Goal: Information Seeking & Learning: Understand process/instructions

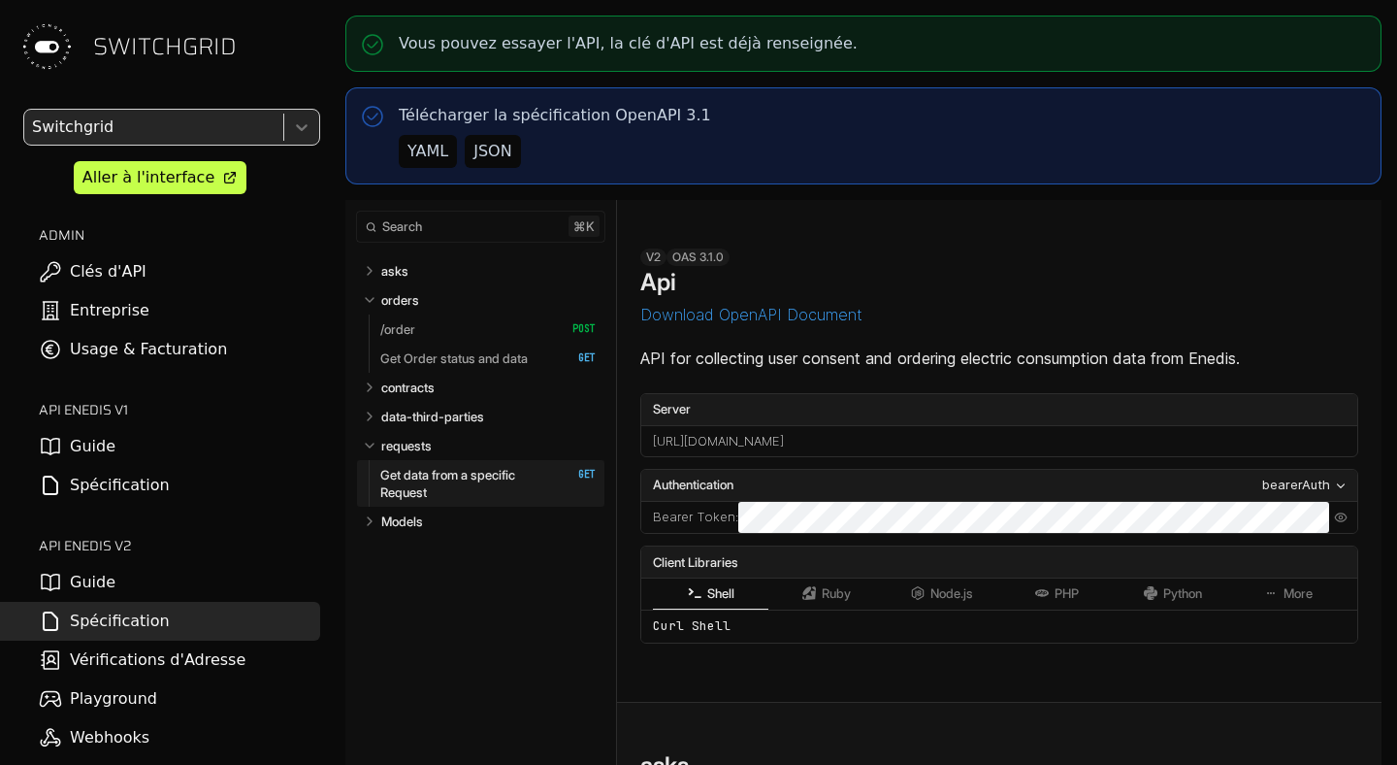
select select "**********"
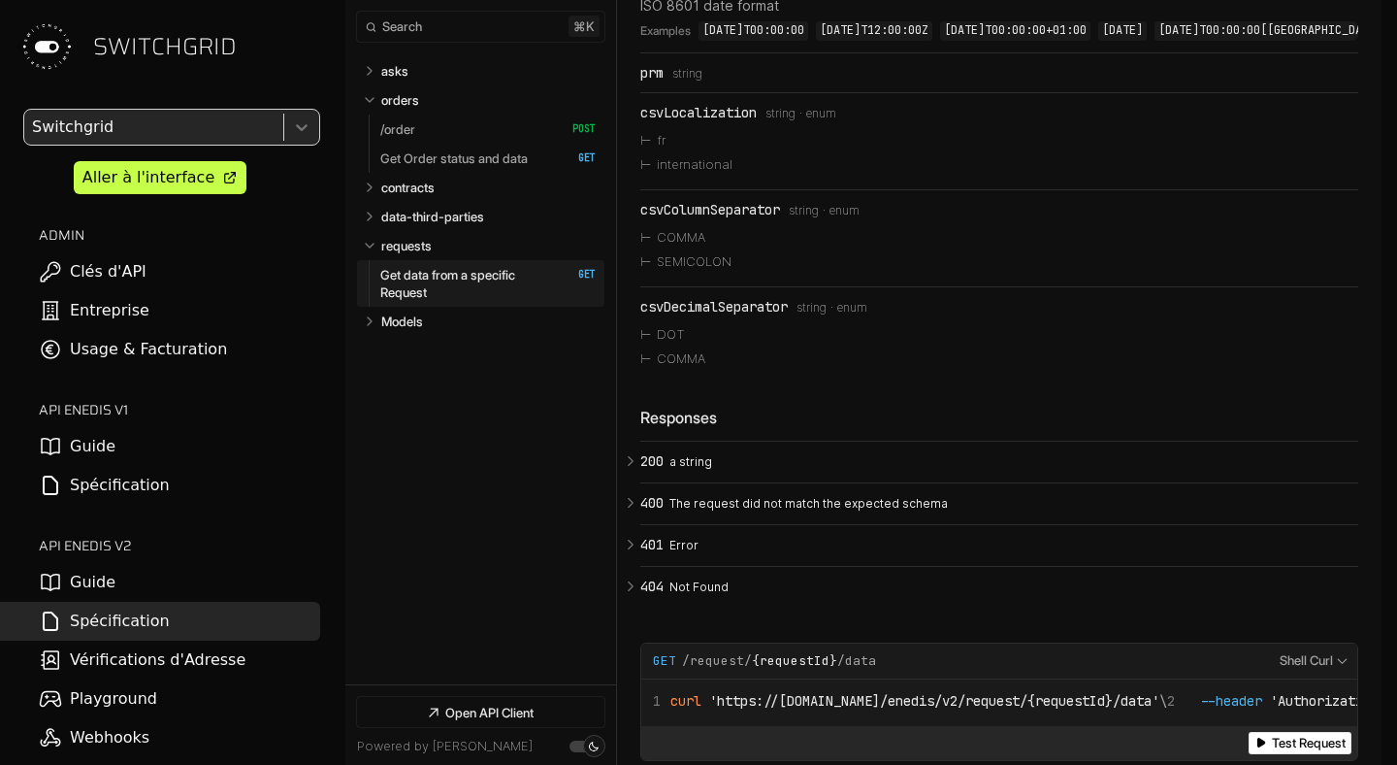
click at [119, 588] on link "Guide" at bounding box center [160, 582] width 320 height 39
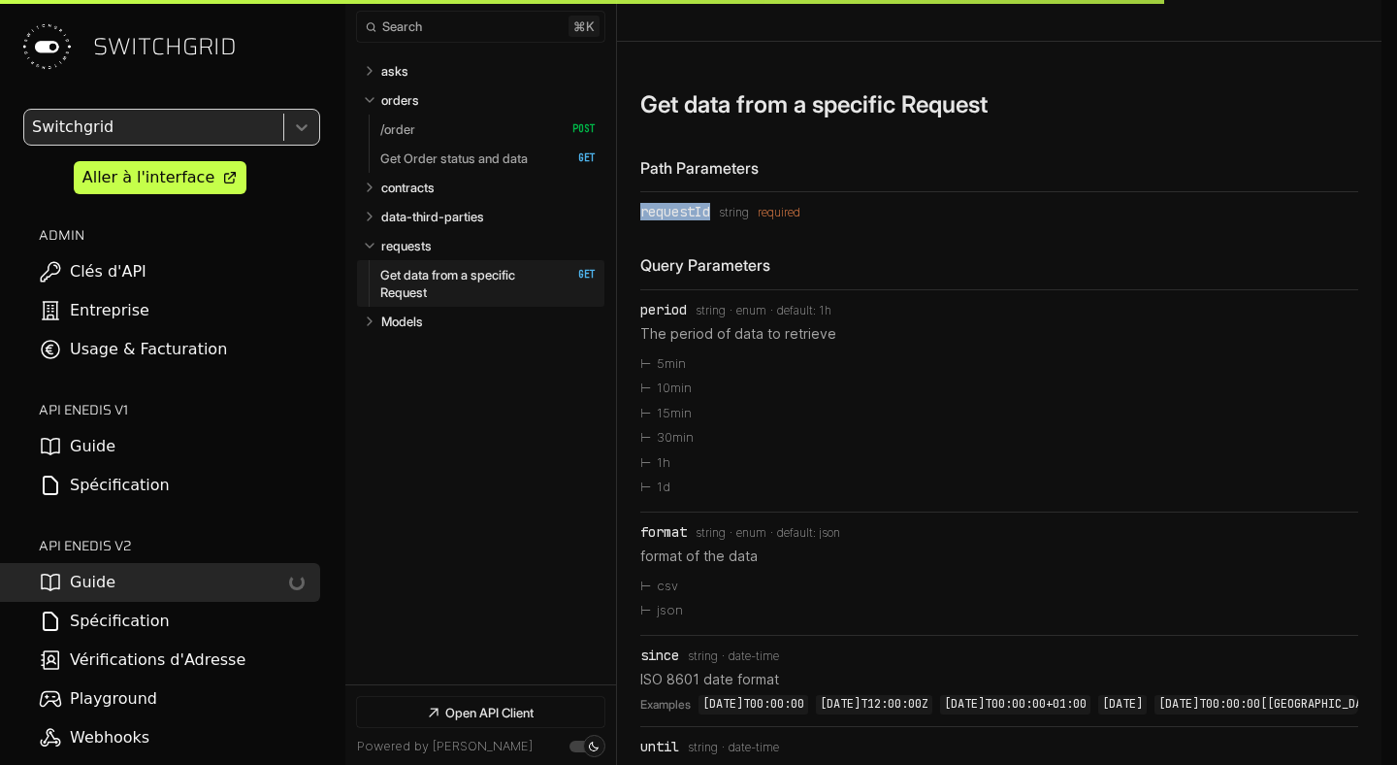
scroll to position [7352, 0]
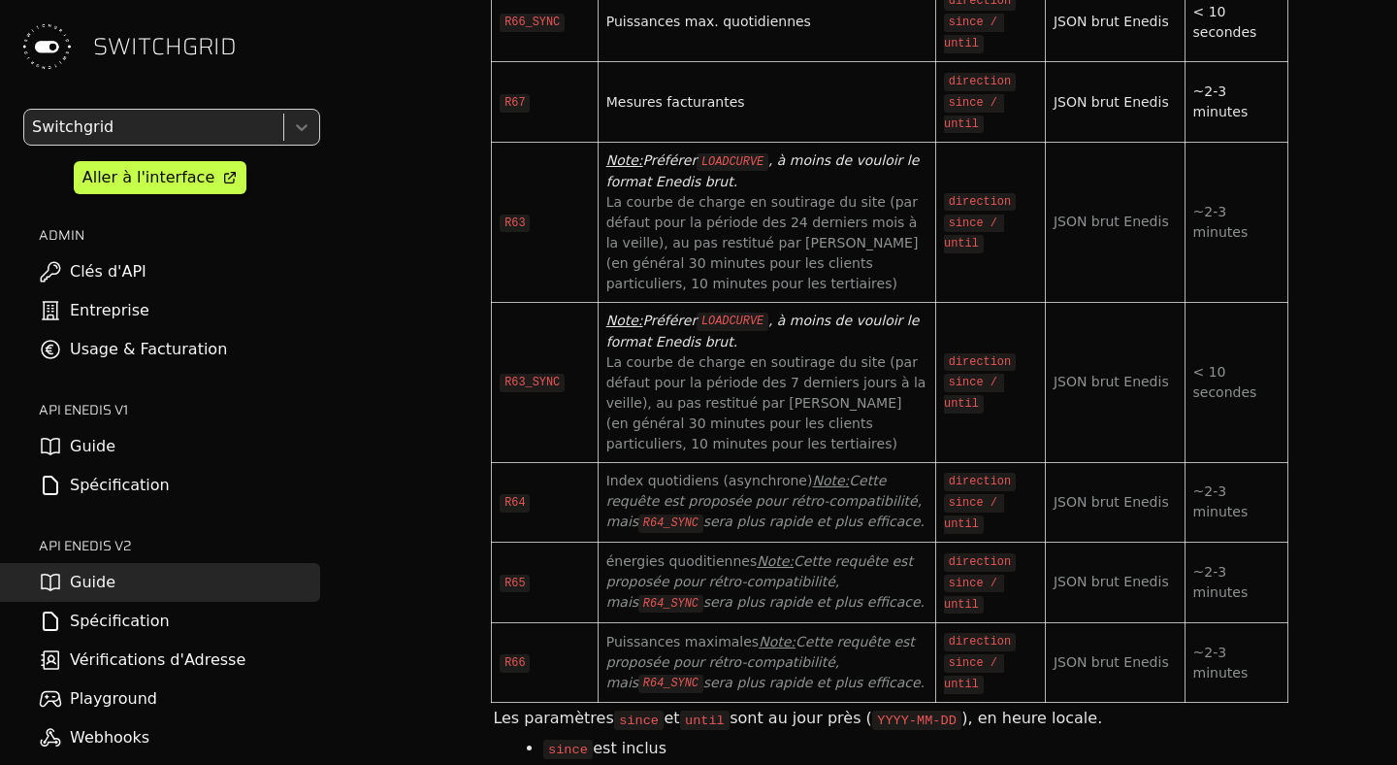
scroll to position [7137, 0]
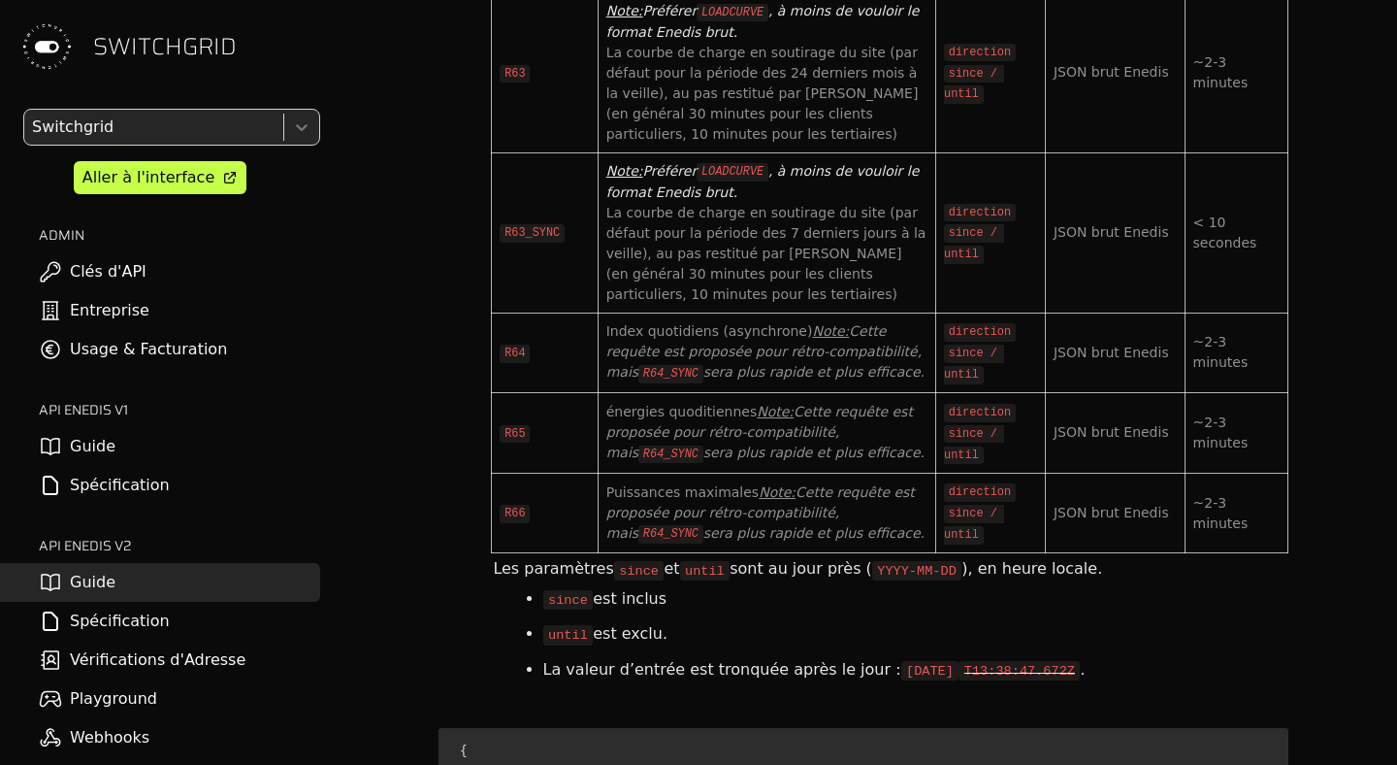
scroll to position [7322, 0]
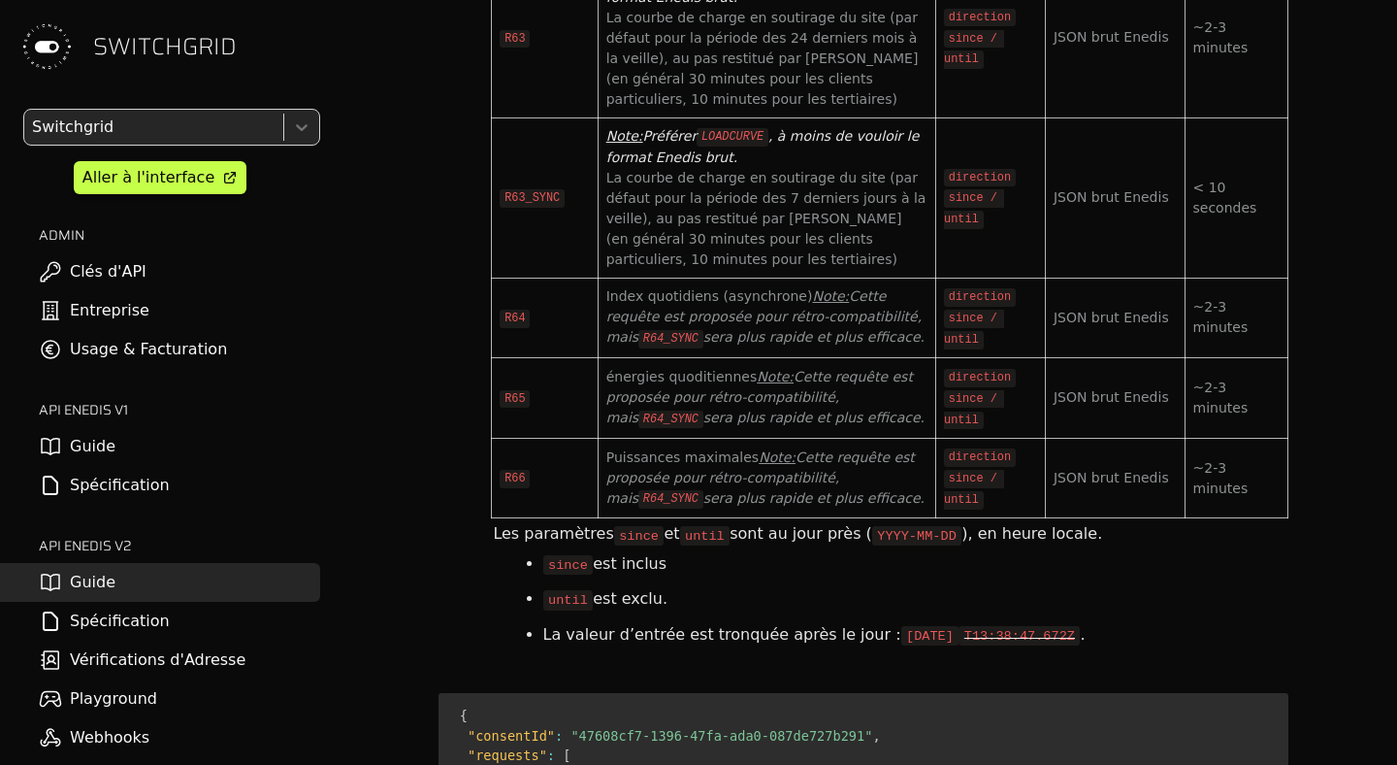
copy code "R67"
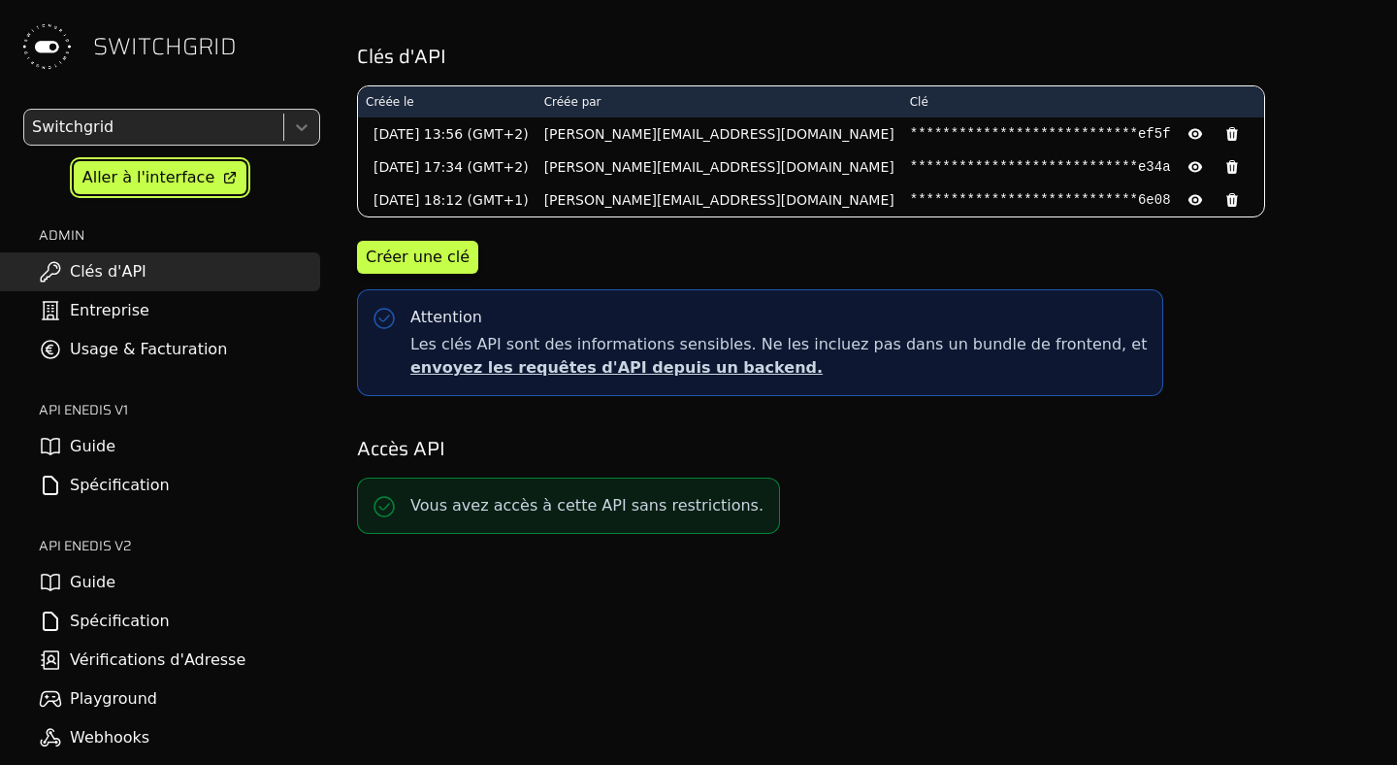
click at [227, 161] on link "Aller à l'interface" at bounding box center [160, 177] width 173 height 33
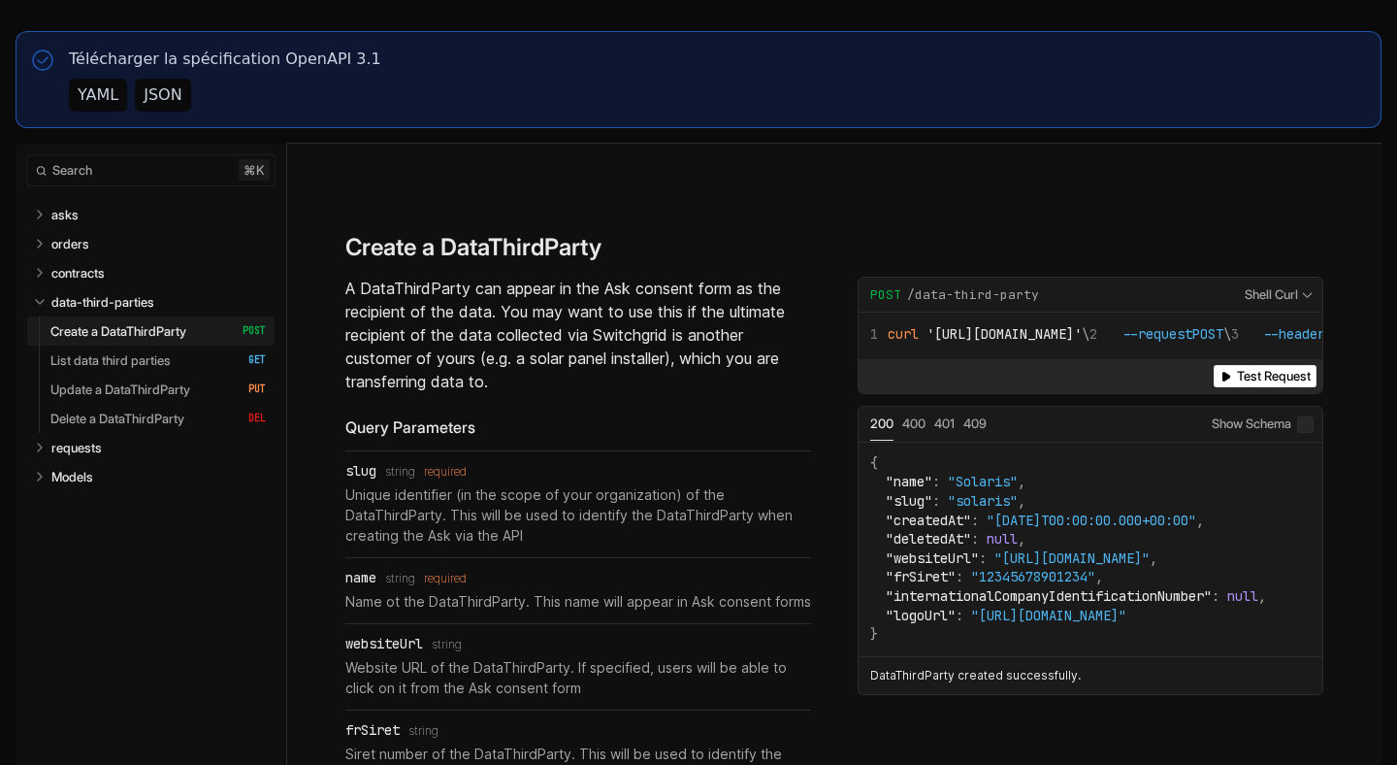
select select "**********"
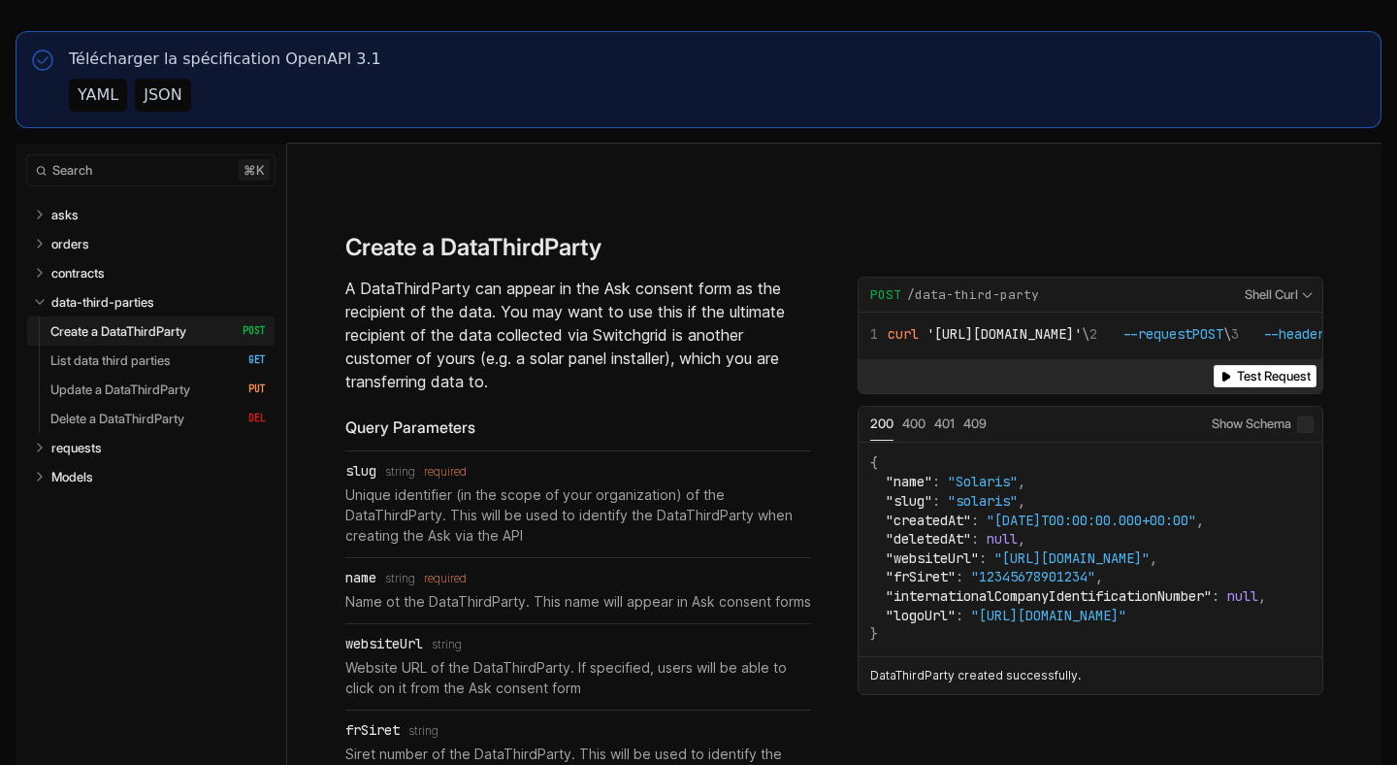
select select "**********"
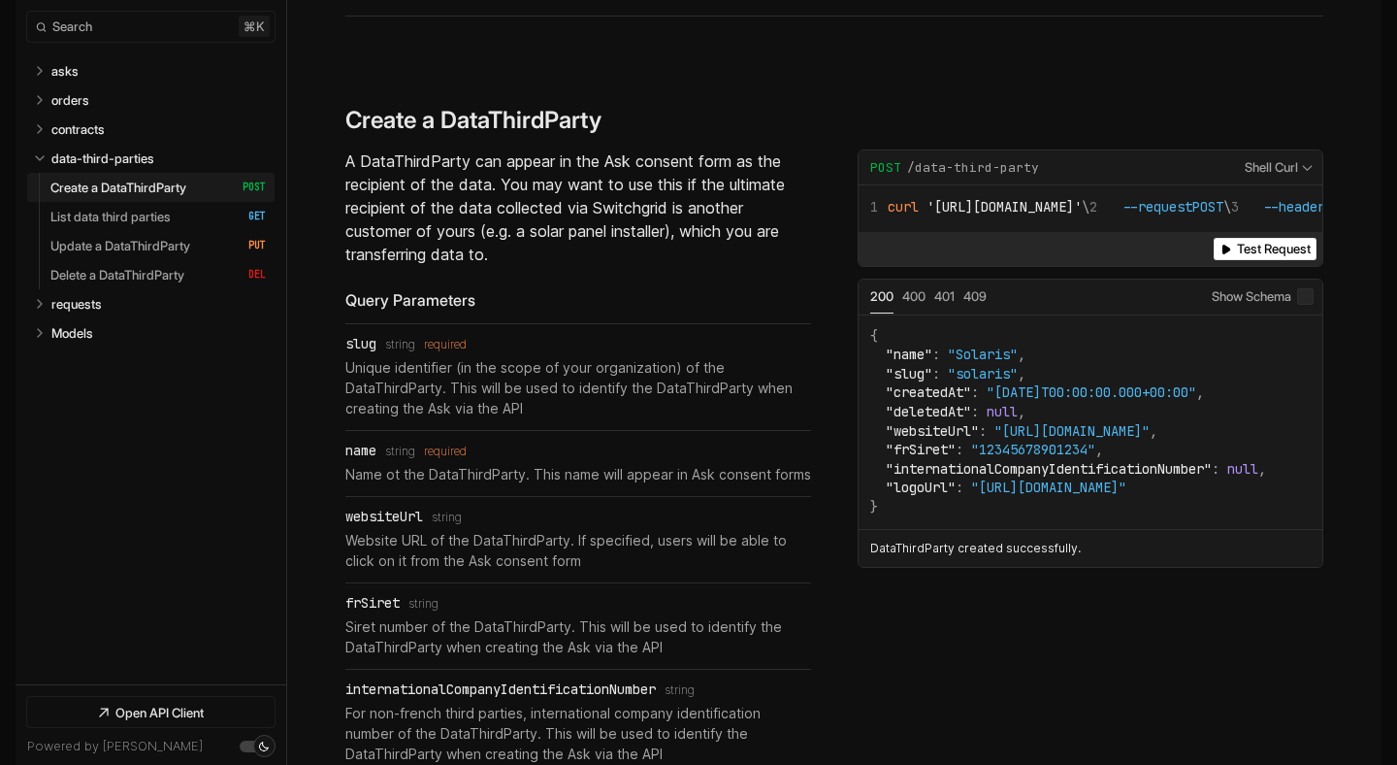
select select "**********"
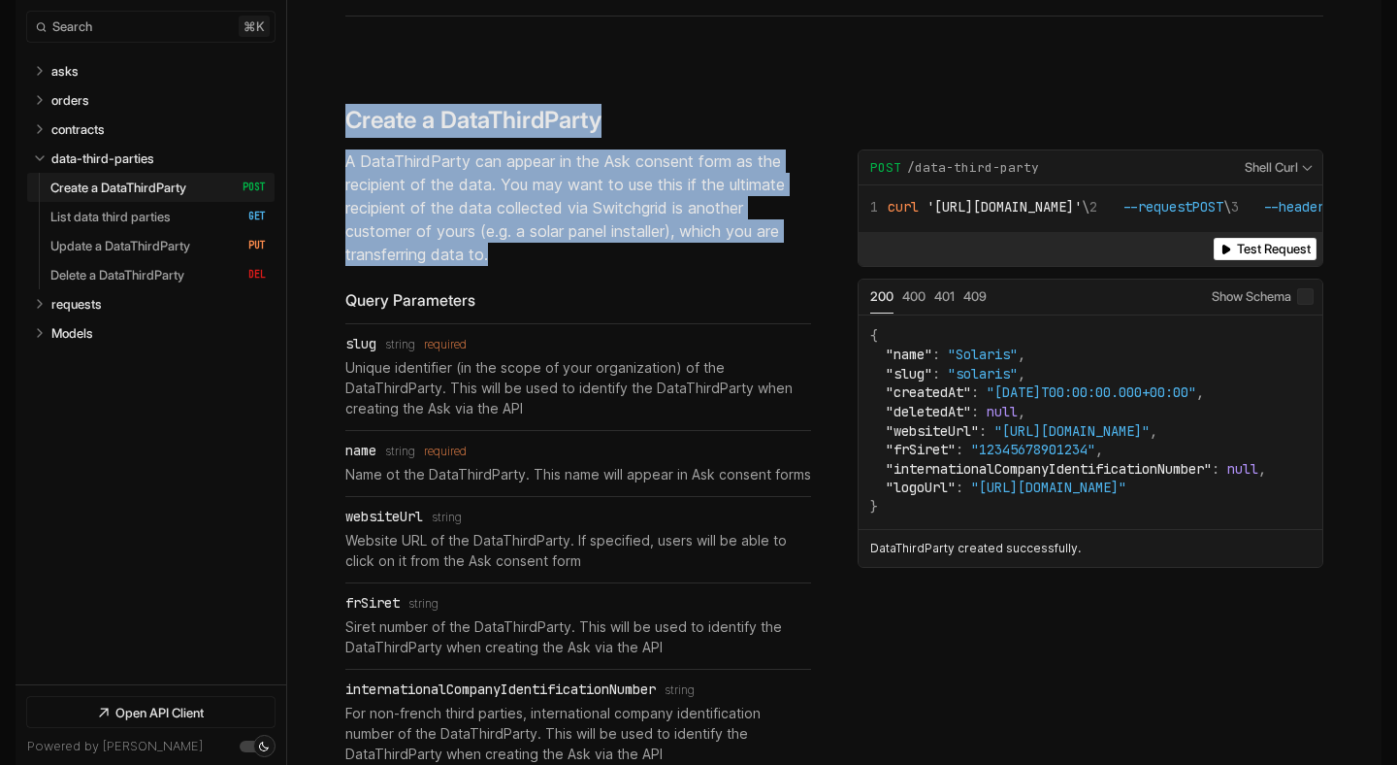
drag, startPoint x: 511, startPoint y: 245, endPoint x: 337, endPoint y: 118, distance: 216.0
copy div "Create a DataThirdParty ​ # Copy link A DataThirdParty can appear in the Ask co…"
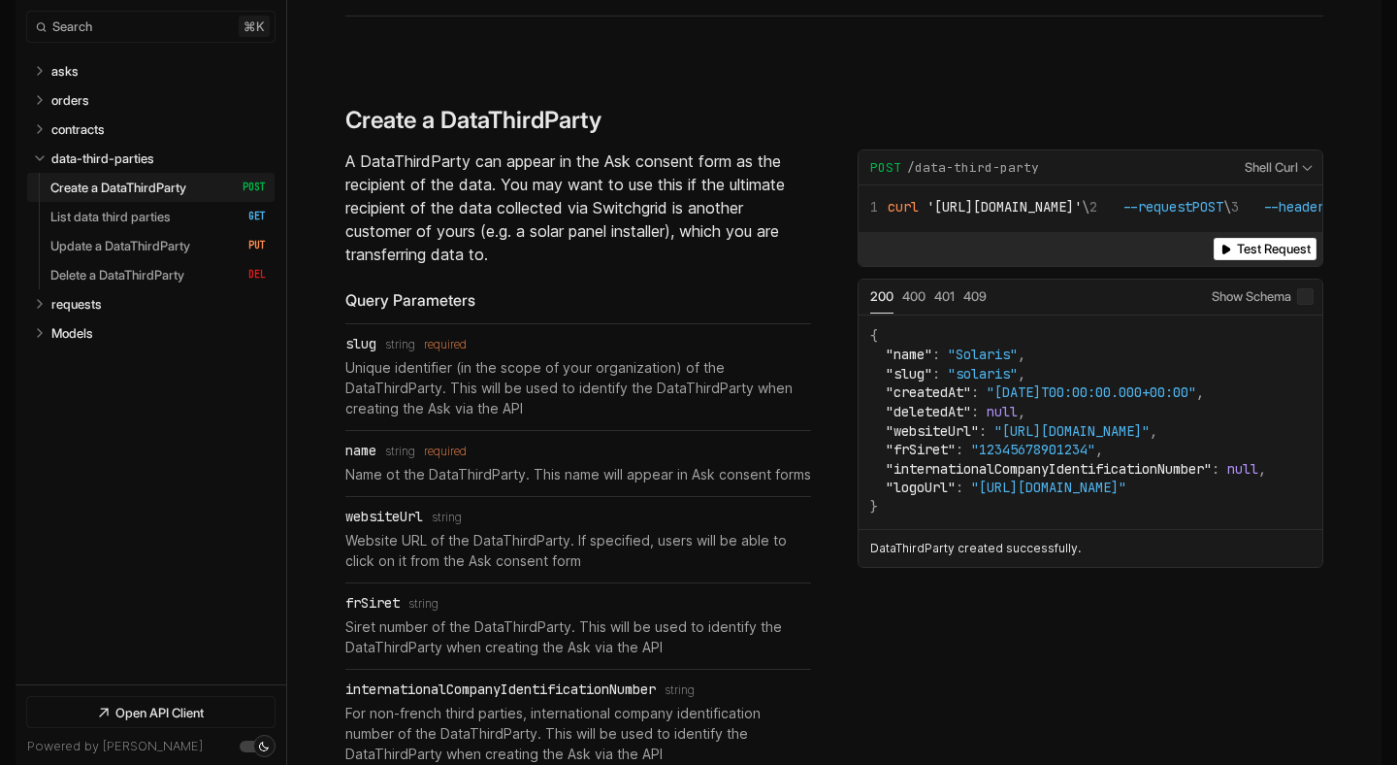
drag, startPoint x: 276, startPoint y: 184, endPoint x: 61, endPoint y: 185, distance: 214.4
click at [61, 185] on nav "Expand asks   asks Expand orders   orders Expand contracts   contracts Collapse…" at bounding box center [151, 366] width 271 height 637
drag, startPoint x: 271, startPoint y: 186, endPoint x: 79, endPoint y: 188, distance: 192.1
click at [79, 188] on div "Create a DataThirdParty   HTTP Method: POST" at bounding box center [150, 187] width 247 height 29
drag, startPoint x: 648, startPoint y: 94, endPoint x: 362, endPoint y: 103, distance: 286.4
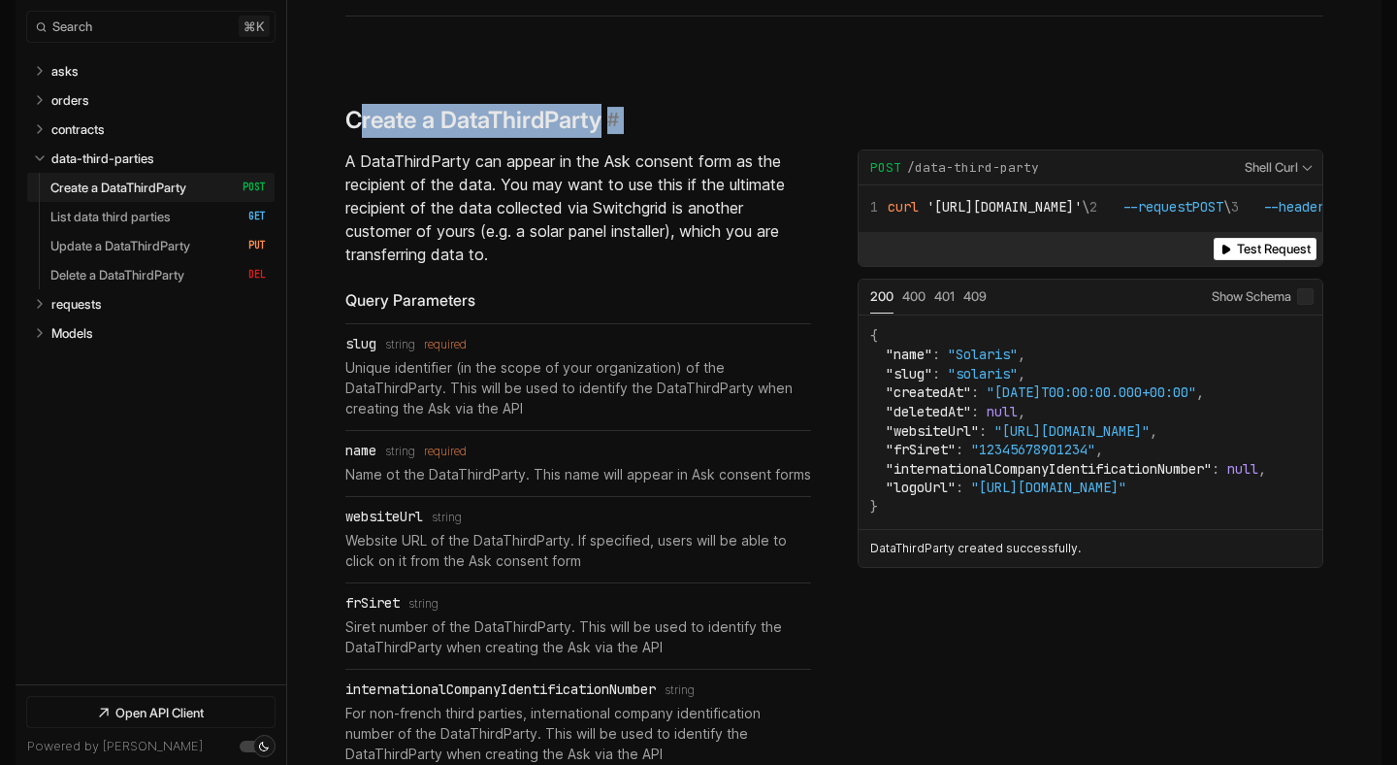
click at [362, 104] on div "Create a DataThirdParty ​ # Copy link" at bounding box center [589, 121] width 489 height 34
click at [379, 106] on h3 "Create a DataThirdParty" at bounding box center [473, 120] width 256 height 28
drag, startPoint x: 379, startPoint y: 103, endPoint x: 504, endPoint y: 103, distance: 124.2
click at [504, 106] on h3 "Create a DataThirdParty" at bounding box center [473, 120] width 256 height 28
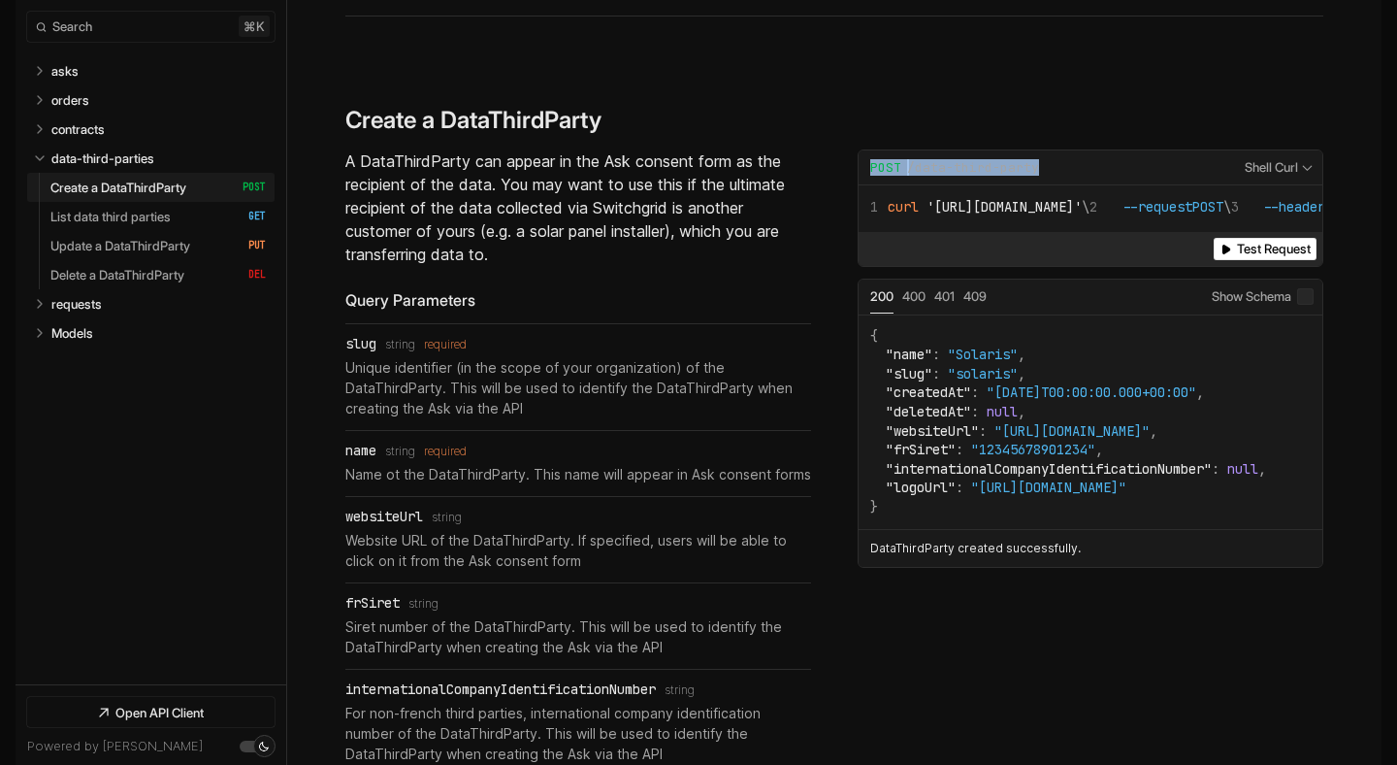
drag, startPoint x: 1057, startPoint y: 146, endPoint x: 860, endPoint y: 147, distance: 197.0
click at [860, 150] on div "**********" at bounding box center [1091, 168] width 464 height 36
copy div "POST /data-third-party"
click at [1000, 79] on section "Create a DataThirdParty ​ # Copy link A DataThirdParty can appear in the Ask co…" at bounding box center [834, 601] width 978 height 1170
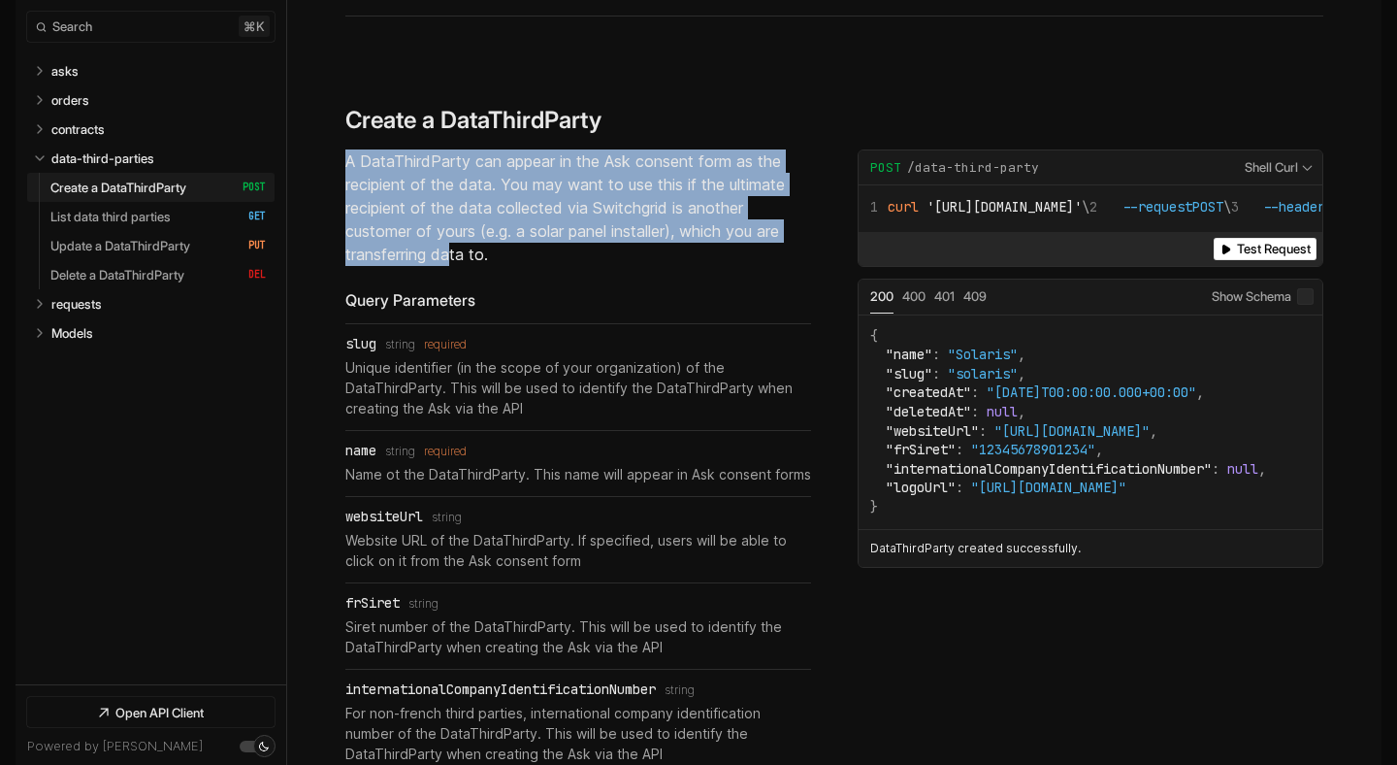
drag, startPoint x: 448, startPoint y: 238, endPoint x: 448, endPoint y: 130, distance: 107.7
click at [448, 130] on div "Create a DataThirdParty ​ # Copy link A DataThirdParty can appear in the Ask co…" at bounding box center [834, 601] width 978 height 995
click at [448, 130] on div "Create a DataThirdParty ​ # Copy link" at bounding box center [834, 127] width 978 height 46
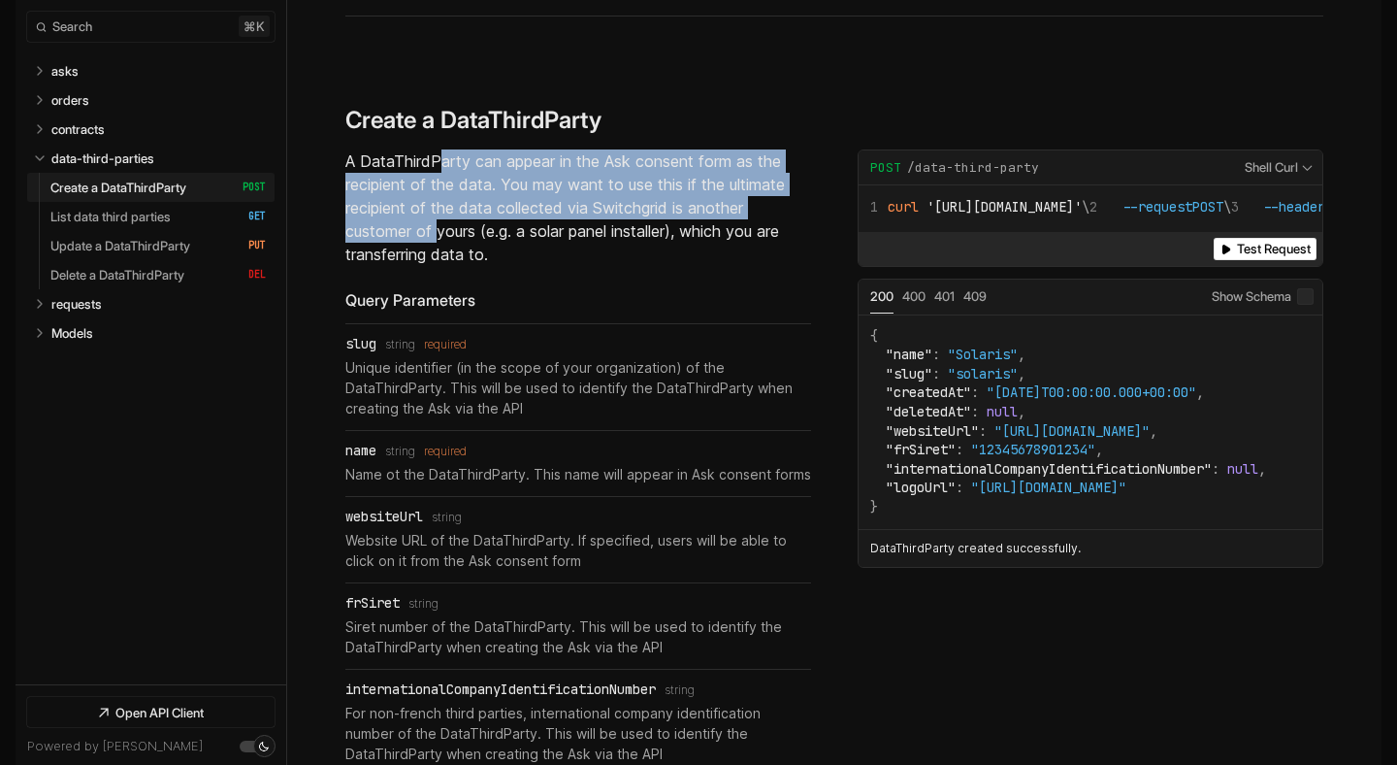
drag, startPoint x: 441, startPoint y: 144, endPoint x: 435, endPoint y: 217, distance: 74.0
click at [435, 217] on p "A DataThirdParty can appear in the Ask consent form as the recipient of the dat…" at bounding box center [578, 207] width 466 height 116
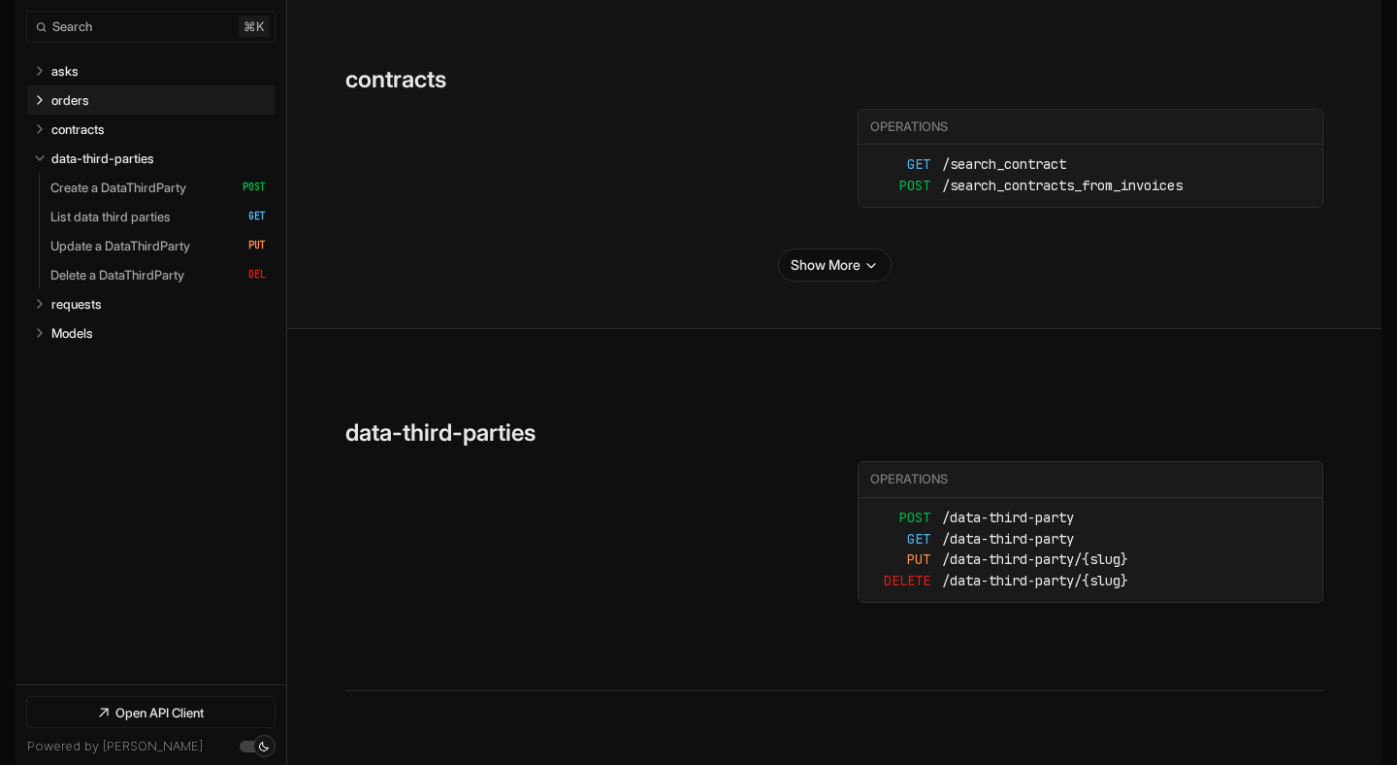
scroll to position [822, 0]
